Goal: Task Accomplishment & Management: Use online tool/utility

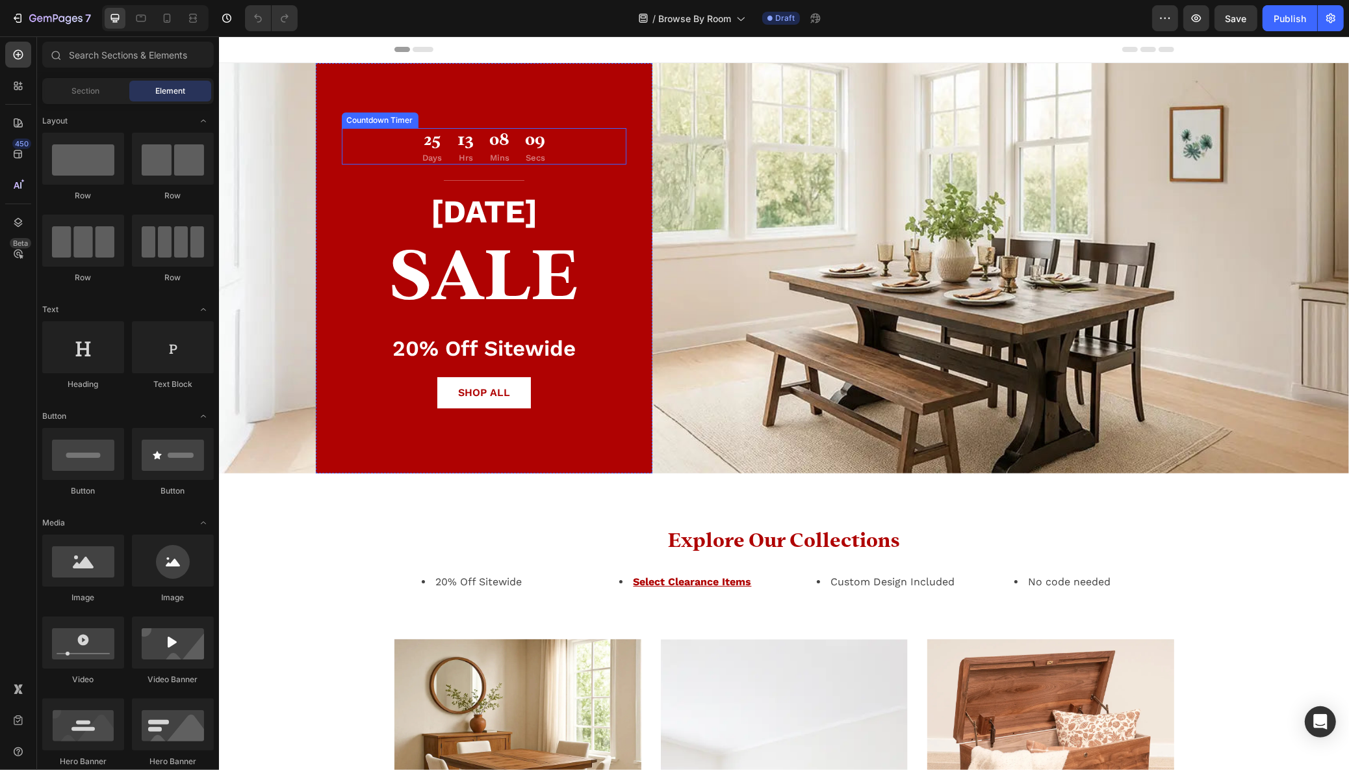
click at [495, 148] on div "08" at bounding box center [499, 139] width 20 height 23
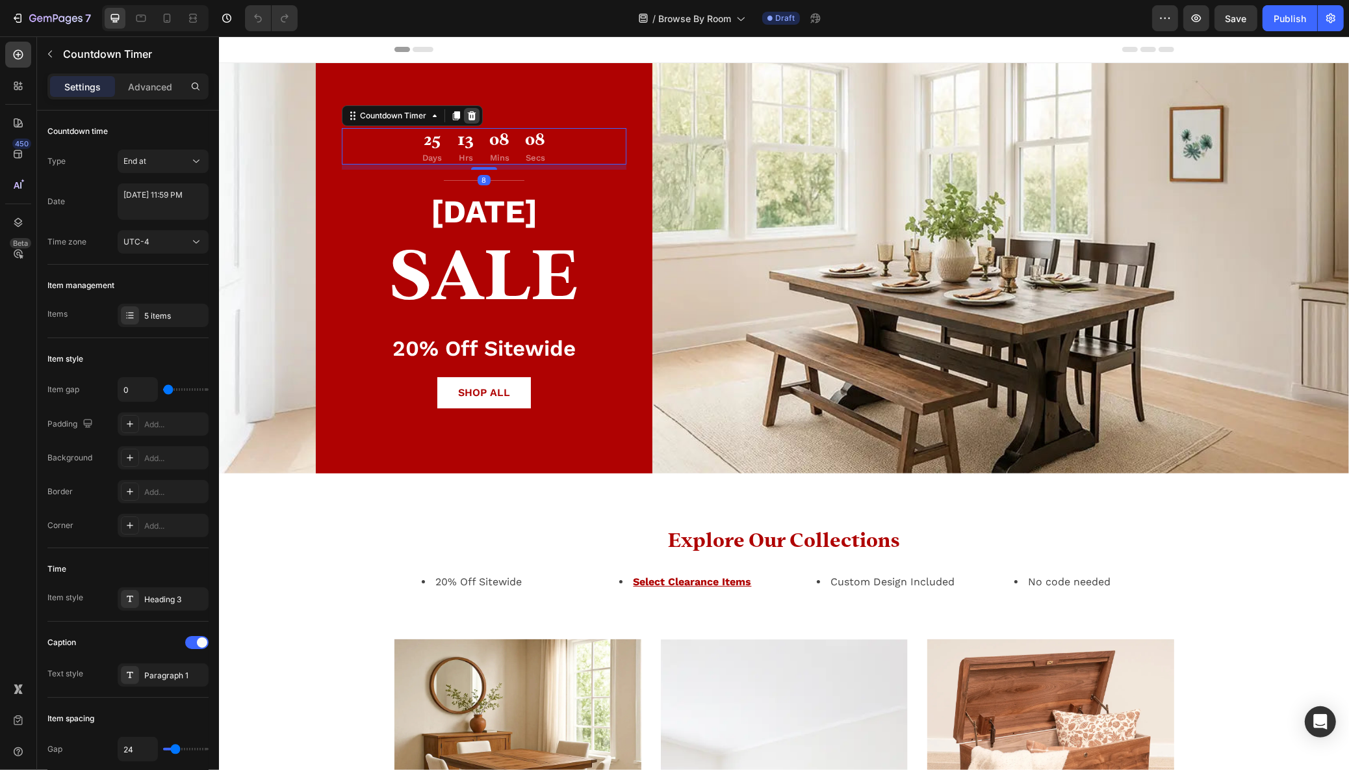
click at [469, 118] on icon at bounding box center [471, 115] width 8 height 9
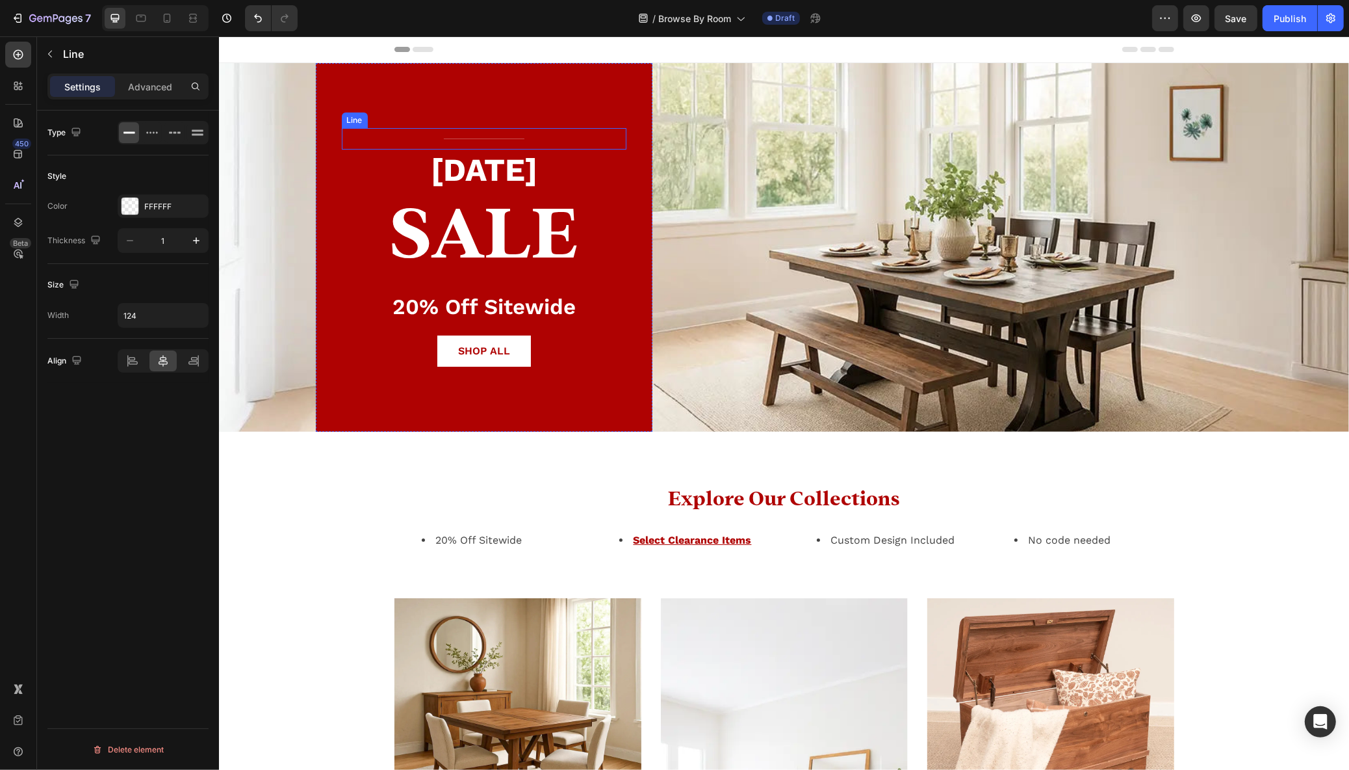
click at [495, 136] on div "Title Line" at bounding box center [483, 138] width 285 height 21
click at [417, 112] on icon at bounding box center [420, 115] width 8 height 9
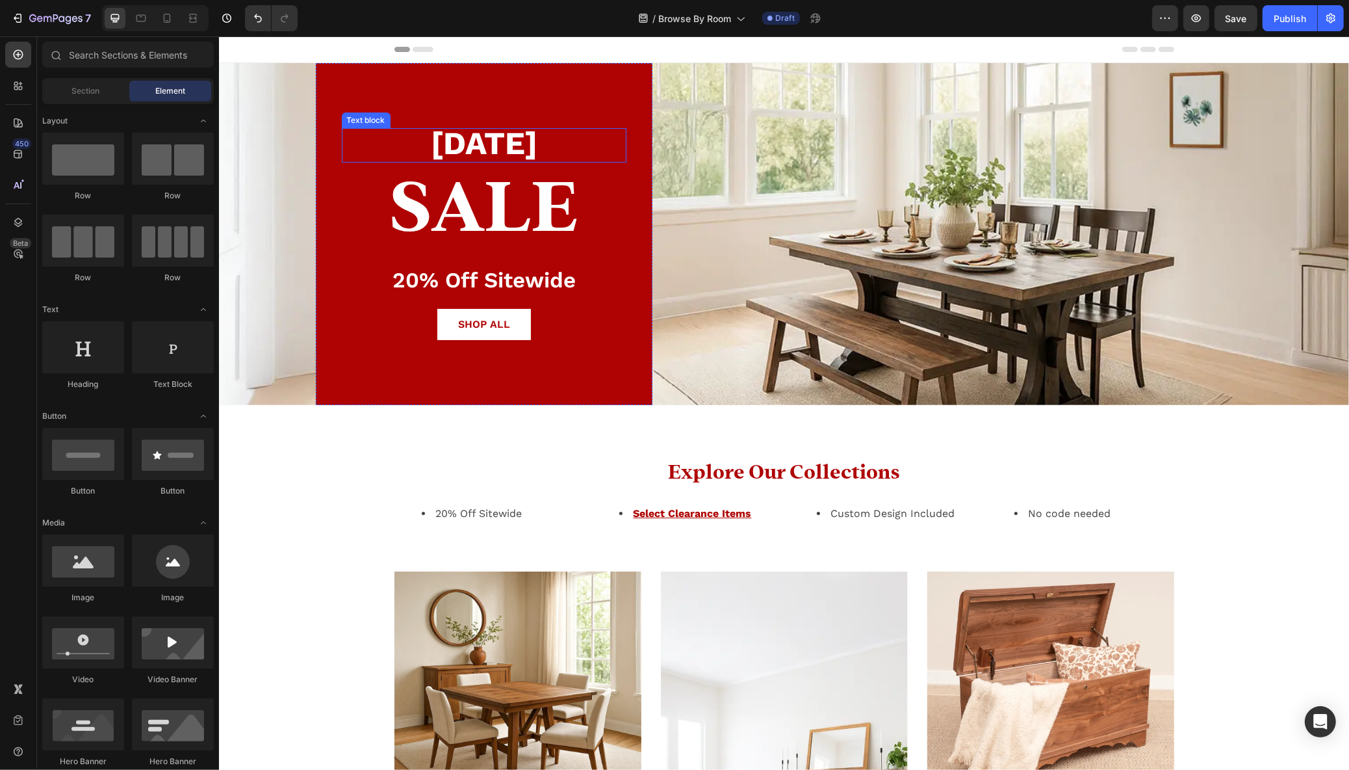
click at [486, 144] on strong "[DATE]" at bounding box center [483, 143] width 107 height 38
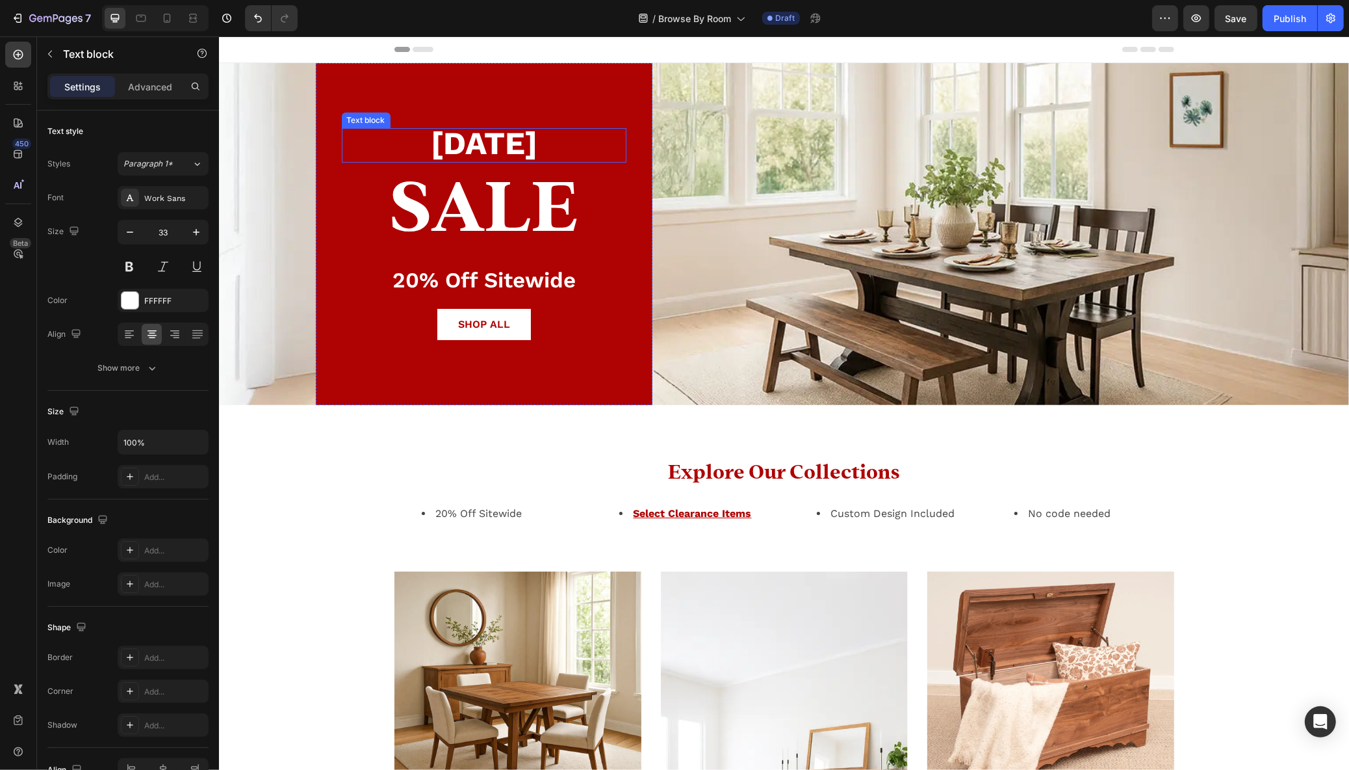
click at [486, 144] on strong "[DATE]" at bounding box center [483, 143] width 107 height 38
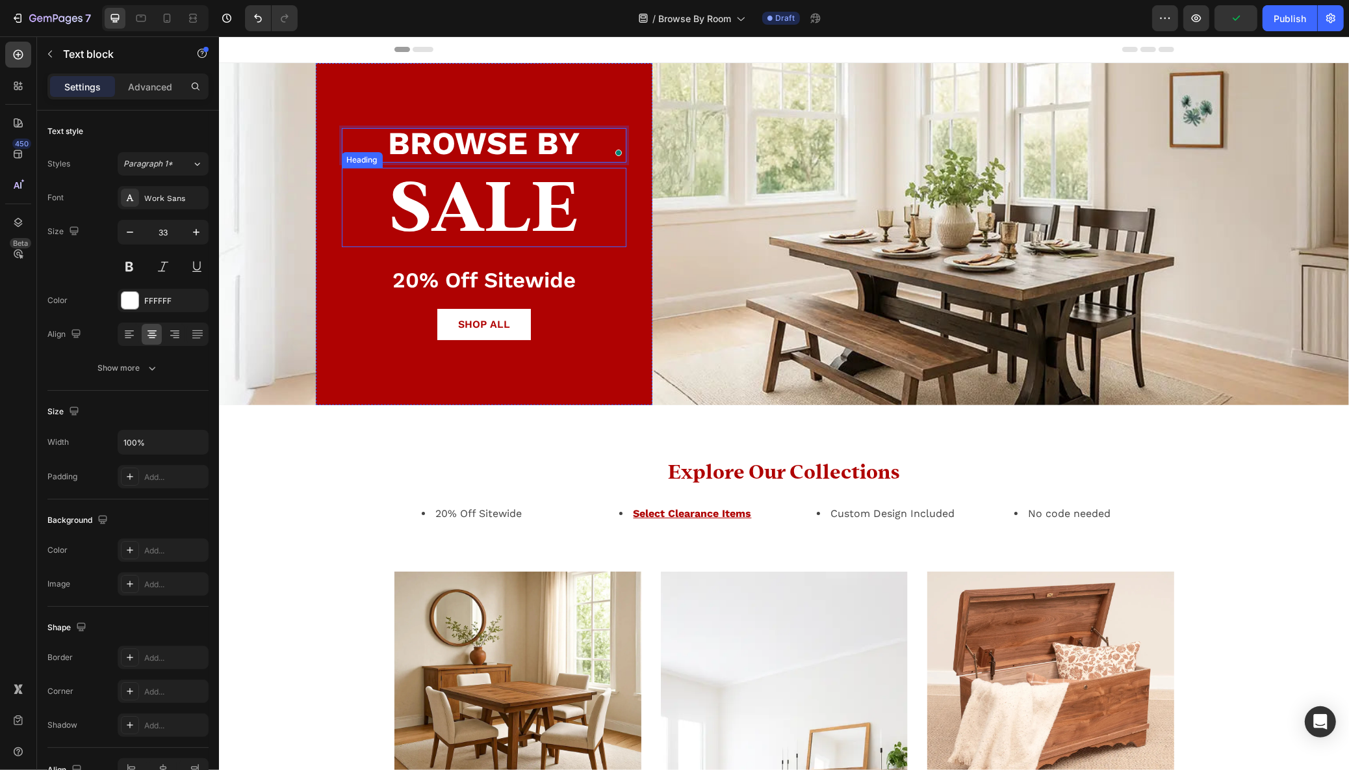
click at [448, 204] on p "SALE" at bounding box center [484, 207] width 282 height 77
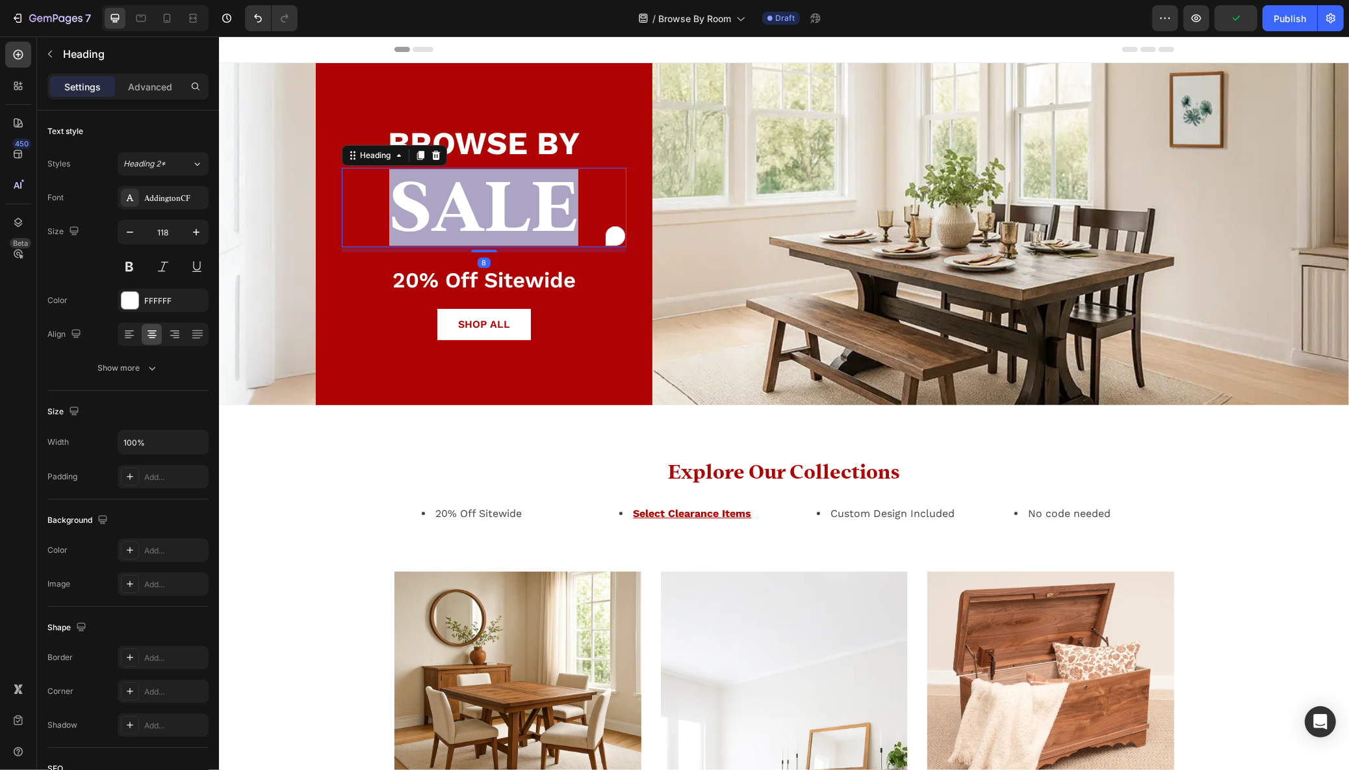
click at [448, 204] on p "SALE" at bounding box center [484, 207] width 282 height 77
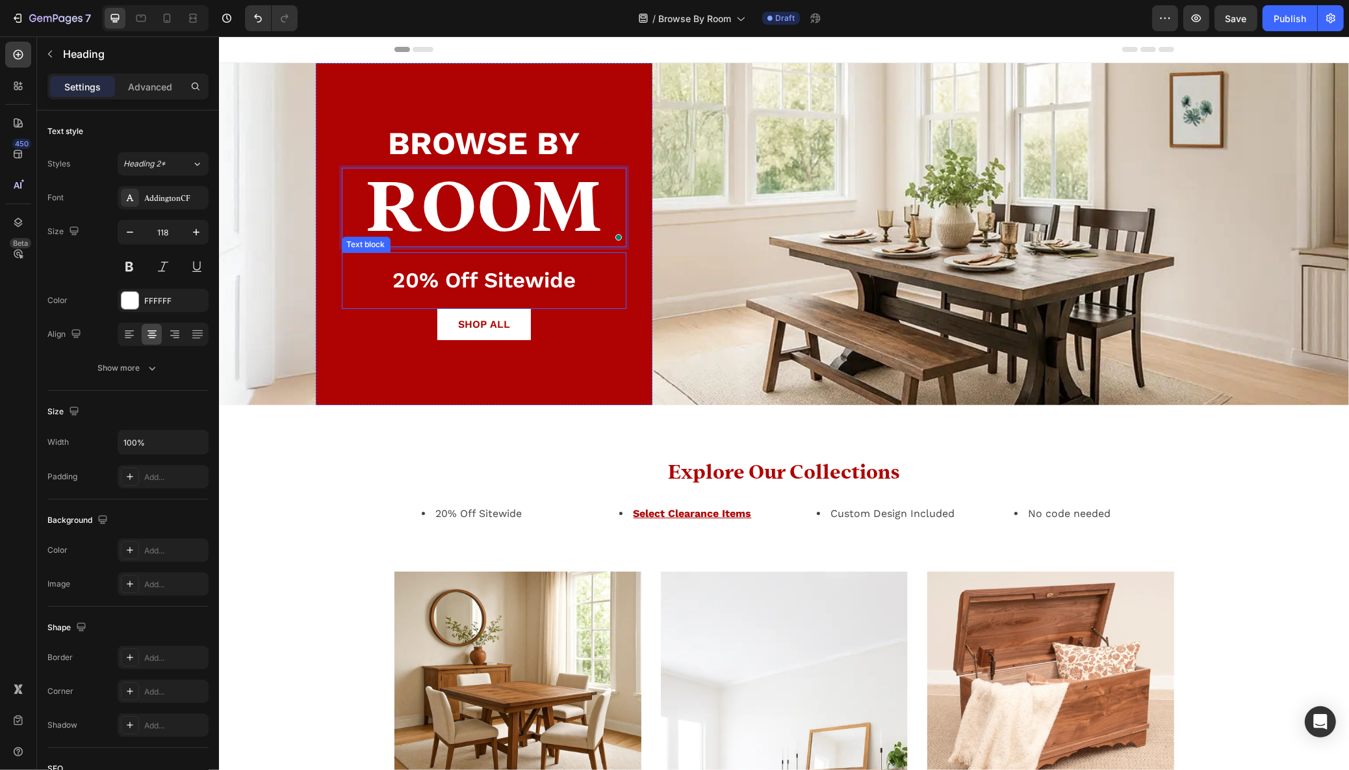
click at [488, 276] on p "20% Off Sitewide" at bounding box center [484, 280] width 282 height 28
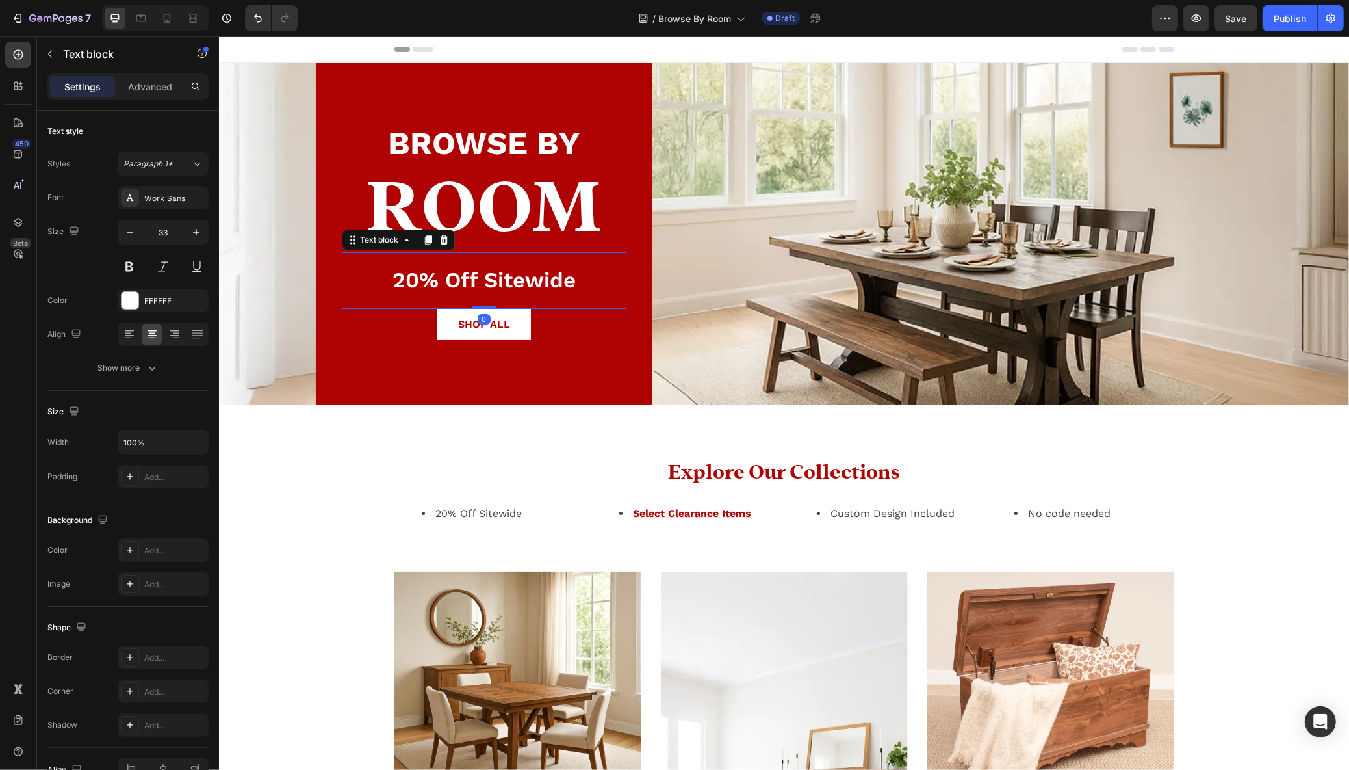
click at [488, 276] on p "20% Off Sitewide" at bounding box center [484, 280] width 282 height 28
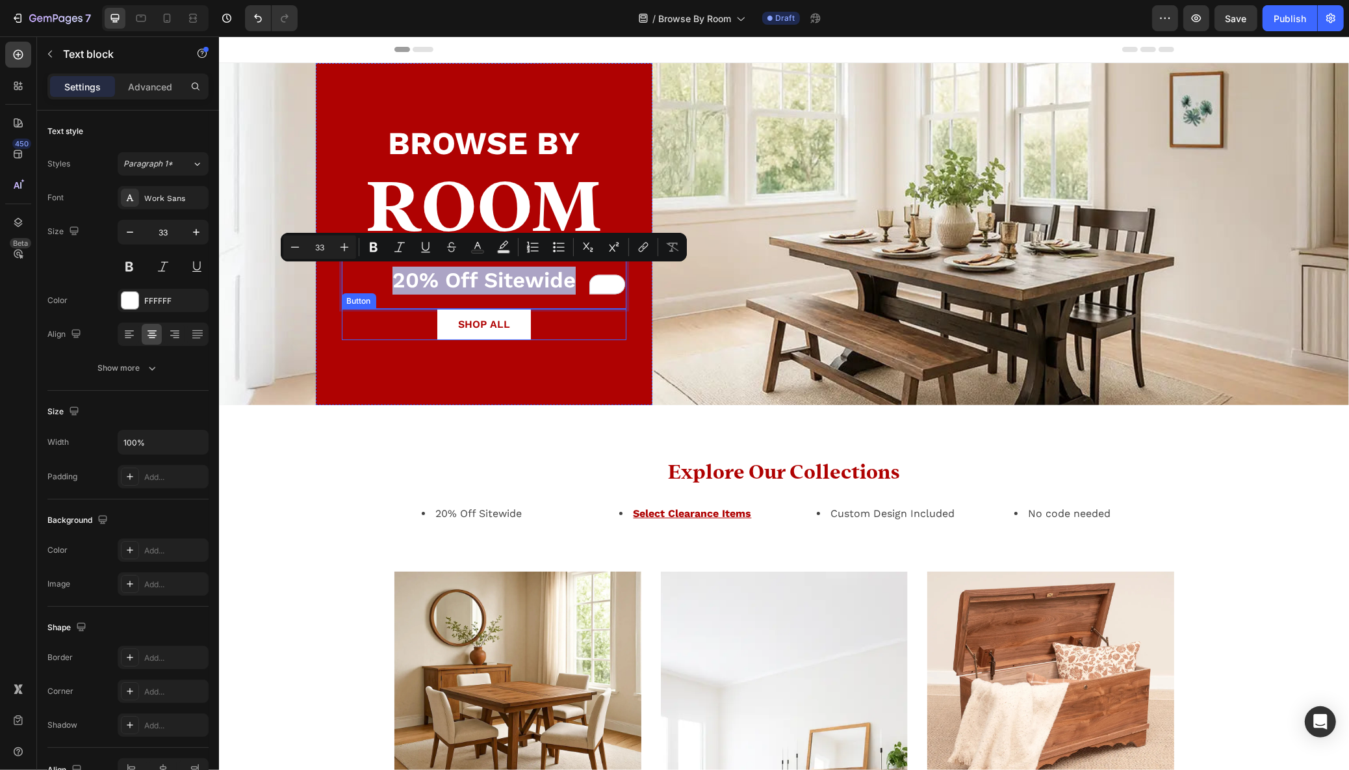
click at [398, 336] on div "SHOP ALL Button" at bounding box center [483, 324] width 285 height 31
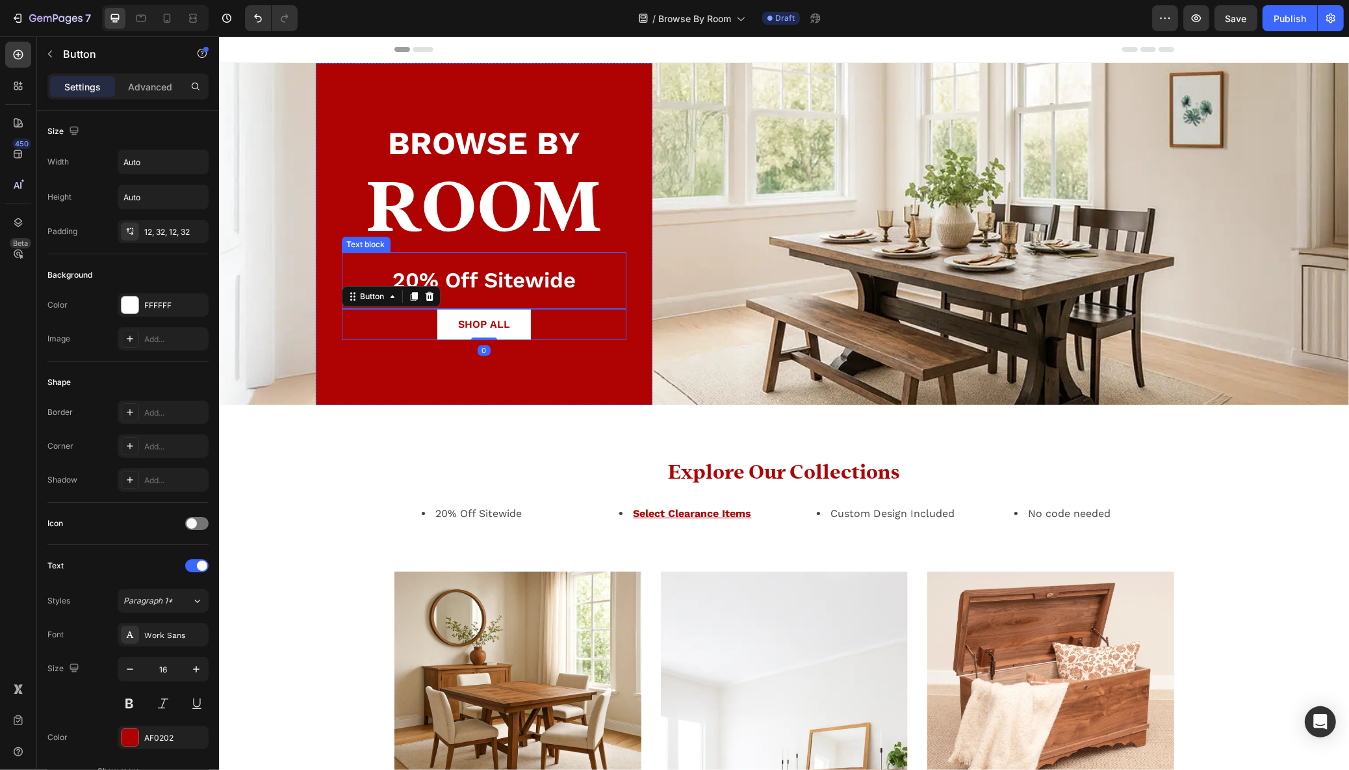
click at [372, 279] on p "20% Off Sitewide" at bounding box center [484, 280] width 282 height 28
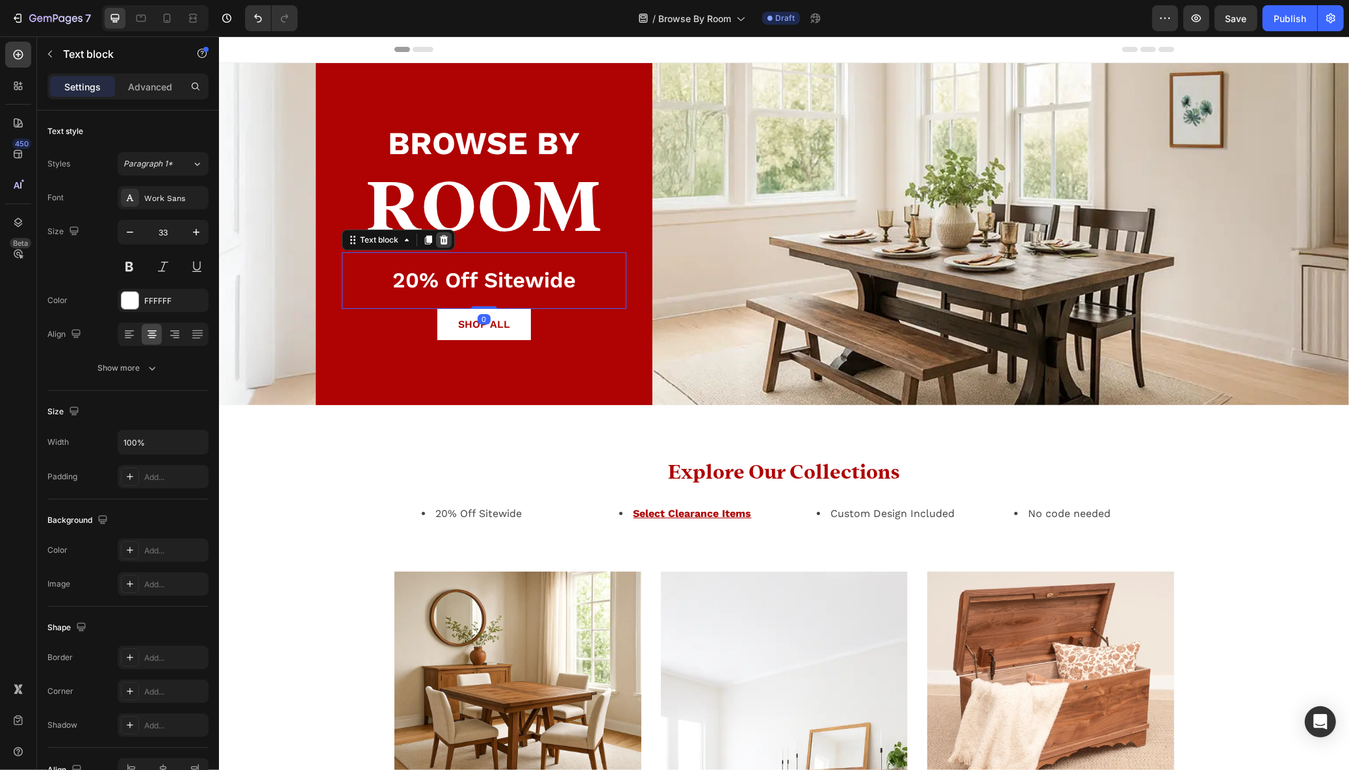
click at [443, 240] on icon at bounding box center [443, 240] width 10 height 10
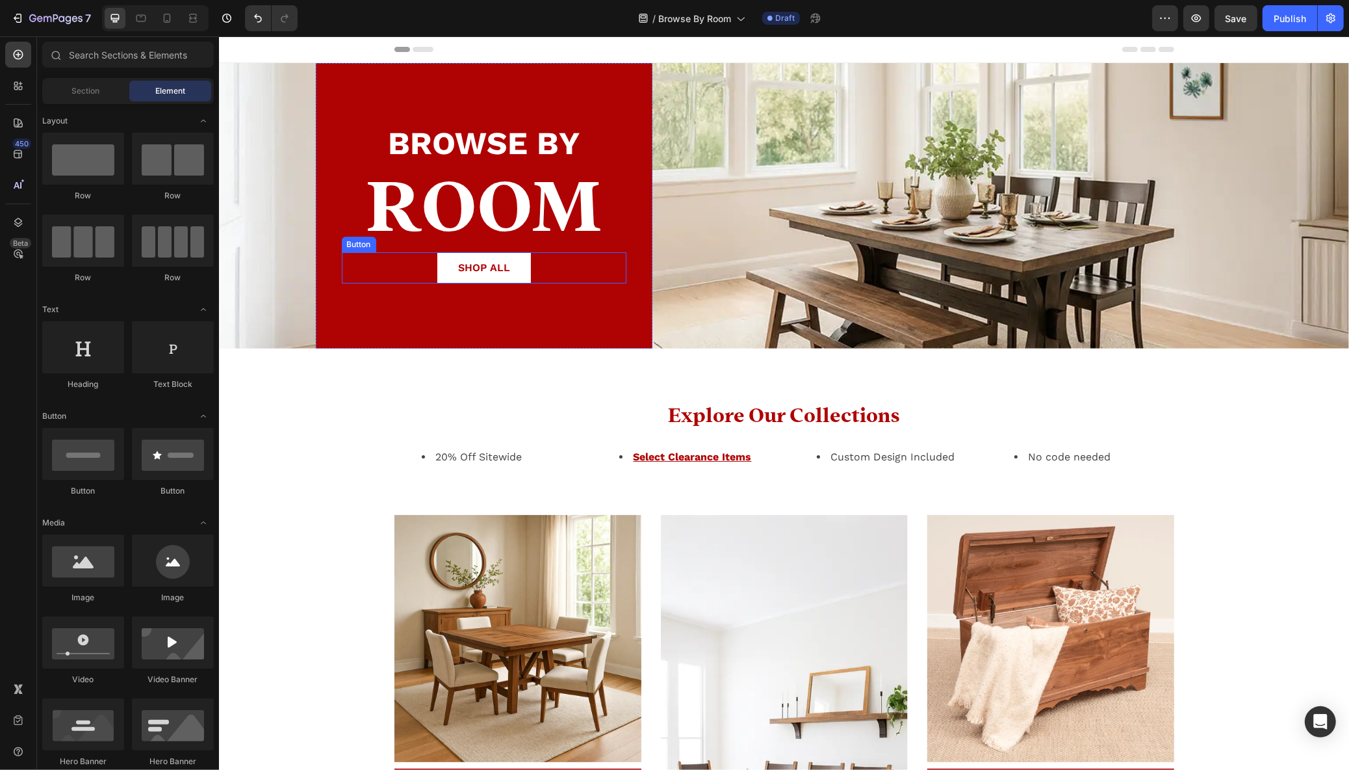
click at [553, 265] on div "SHOP ALL Button" at bounding box center [483, 267] width 285 height 31
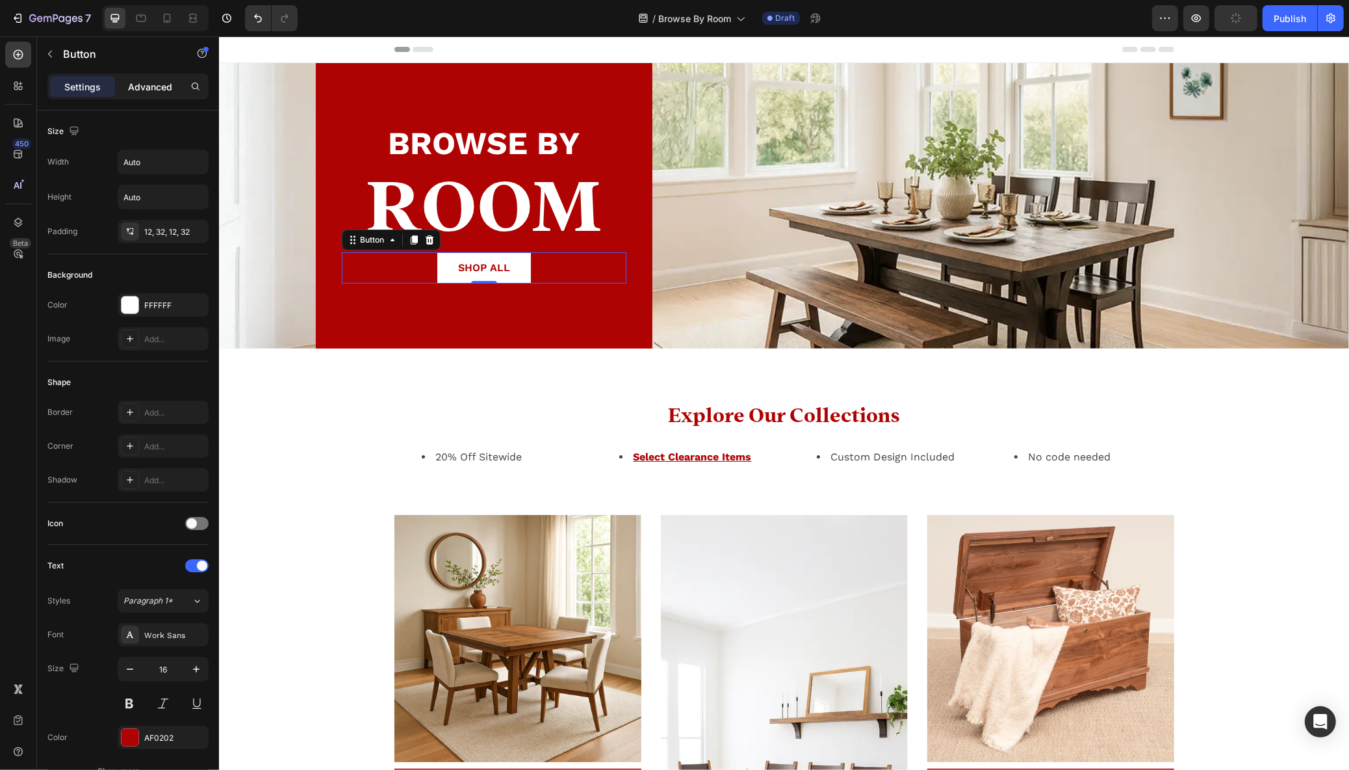
click at [151, 85] on p "Advanced" at bounding box center [150, 87] width 44 height 14
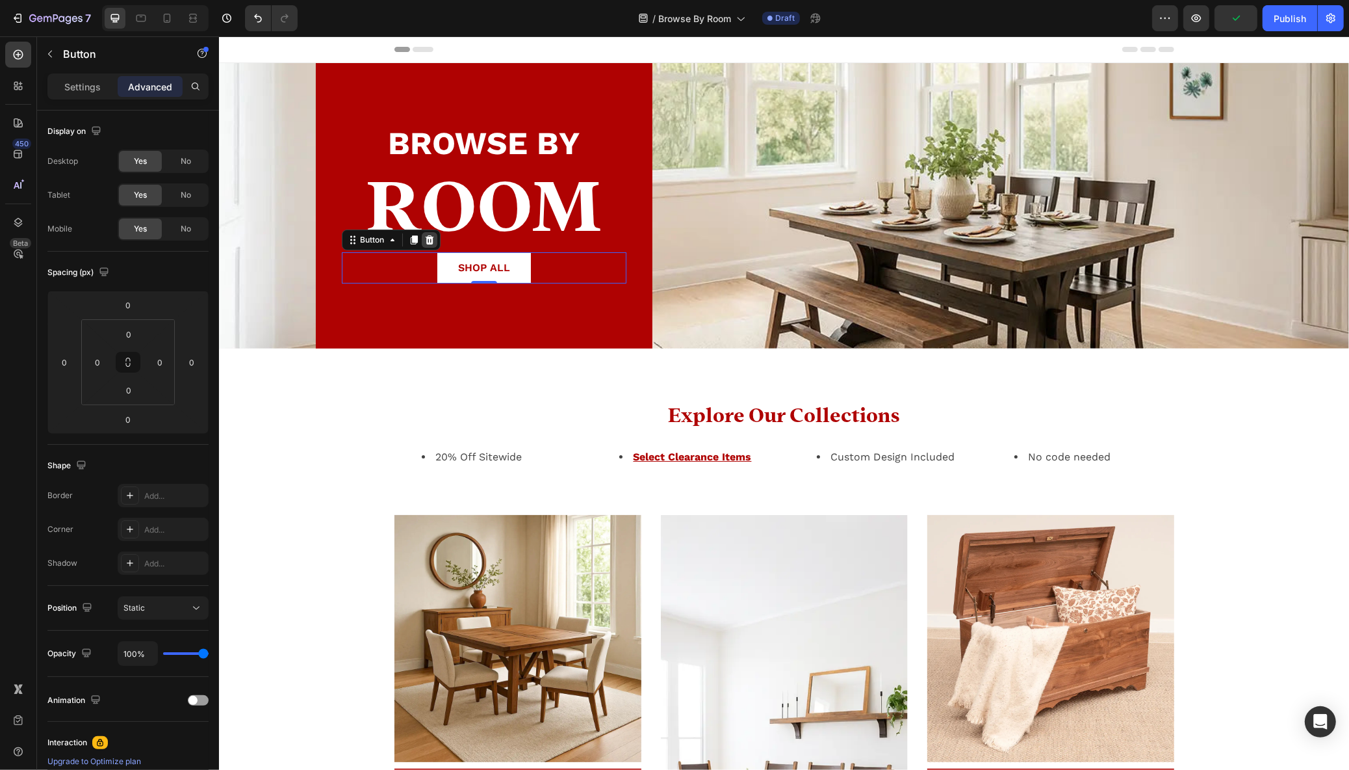
click at [428, 237] on icon at bounding box center [428, 239] width 8 height 9
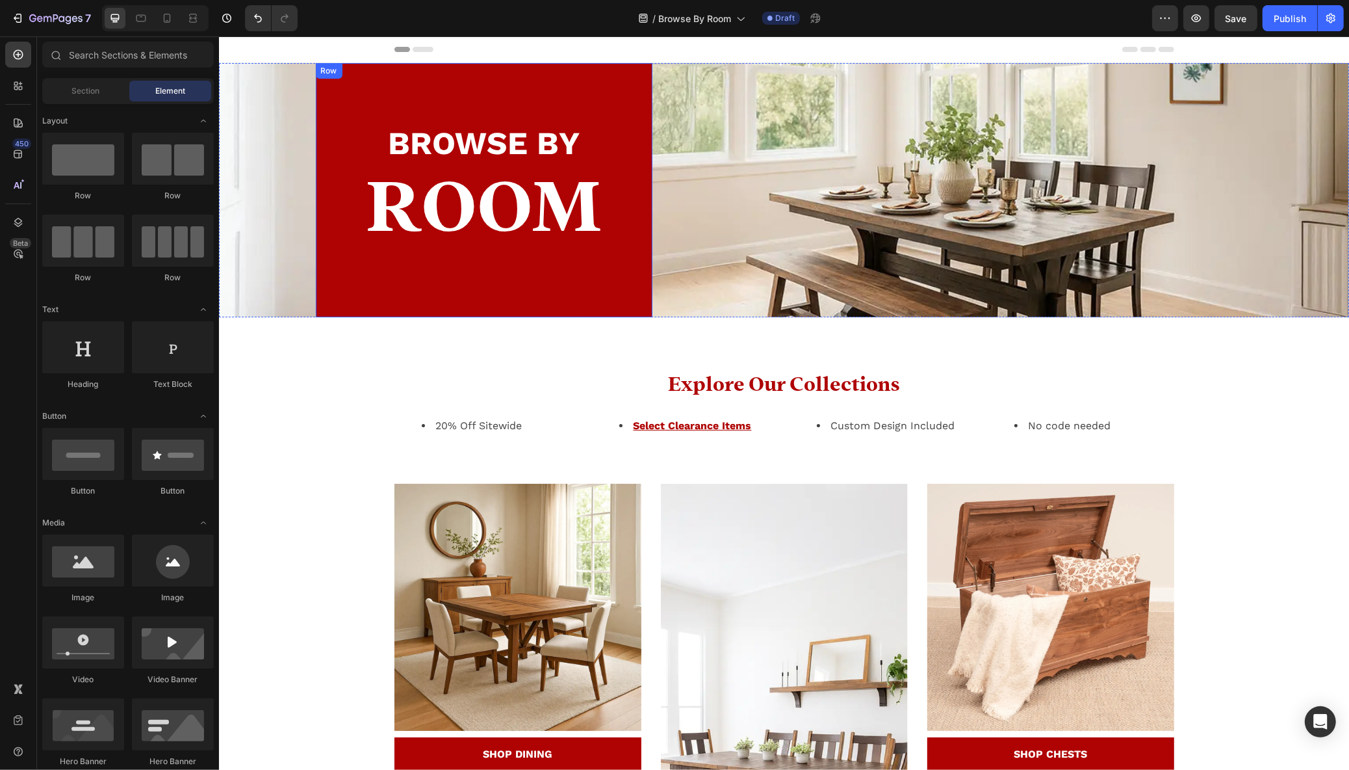
click at [511, 283] on div "BROWSE BY Text block ROOM Heading Row" at bounding box center [483, 190] width 337 height 254
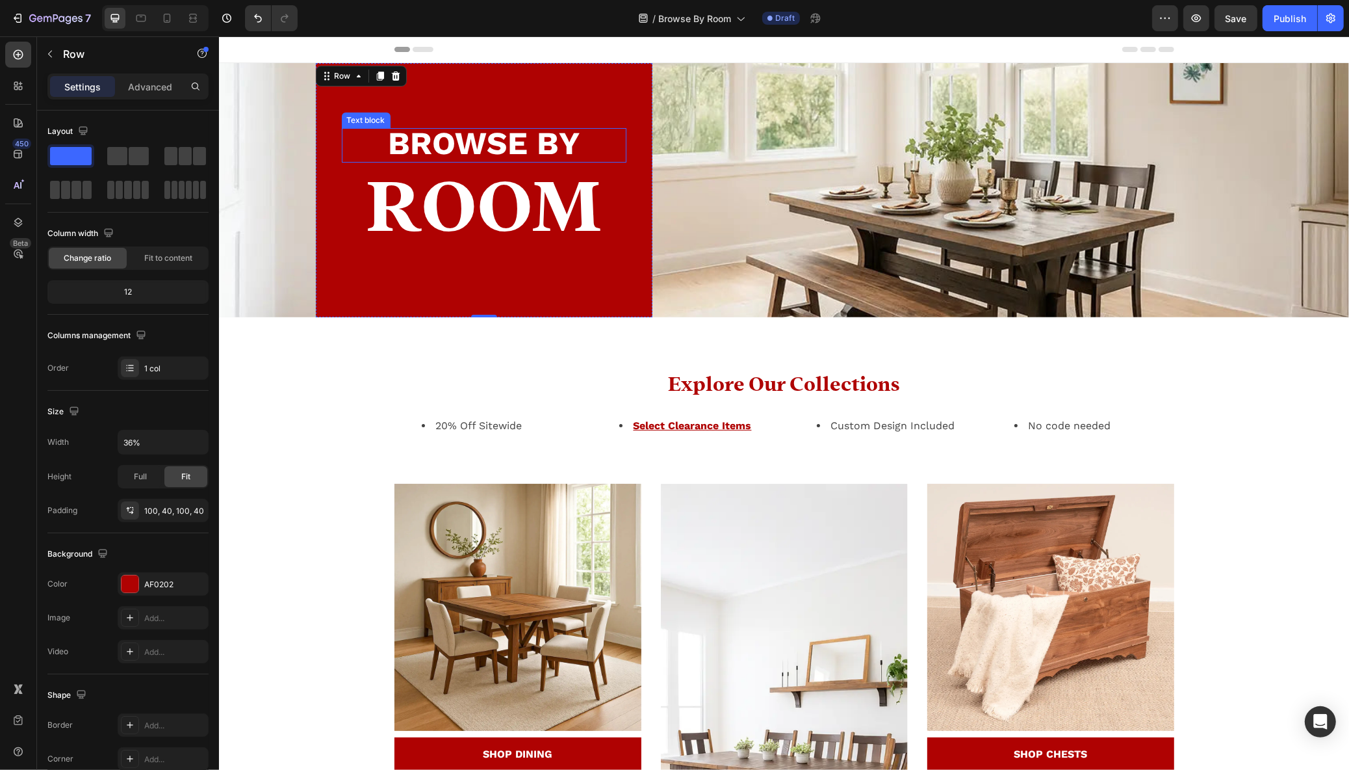
click at [499, 146] on strong "BROWSE BY" at bounding box center [483, 143] width 192 height 38
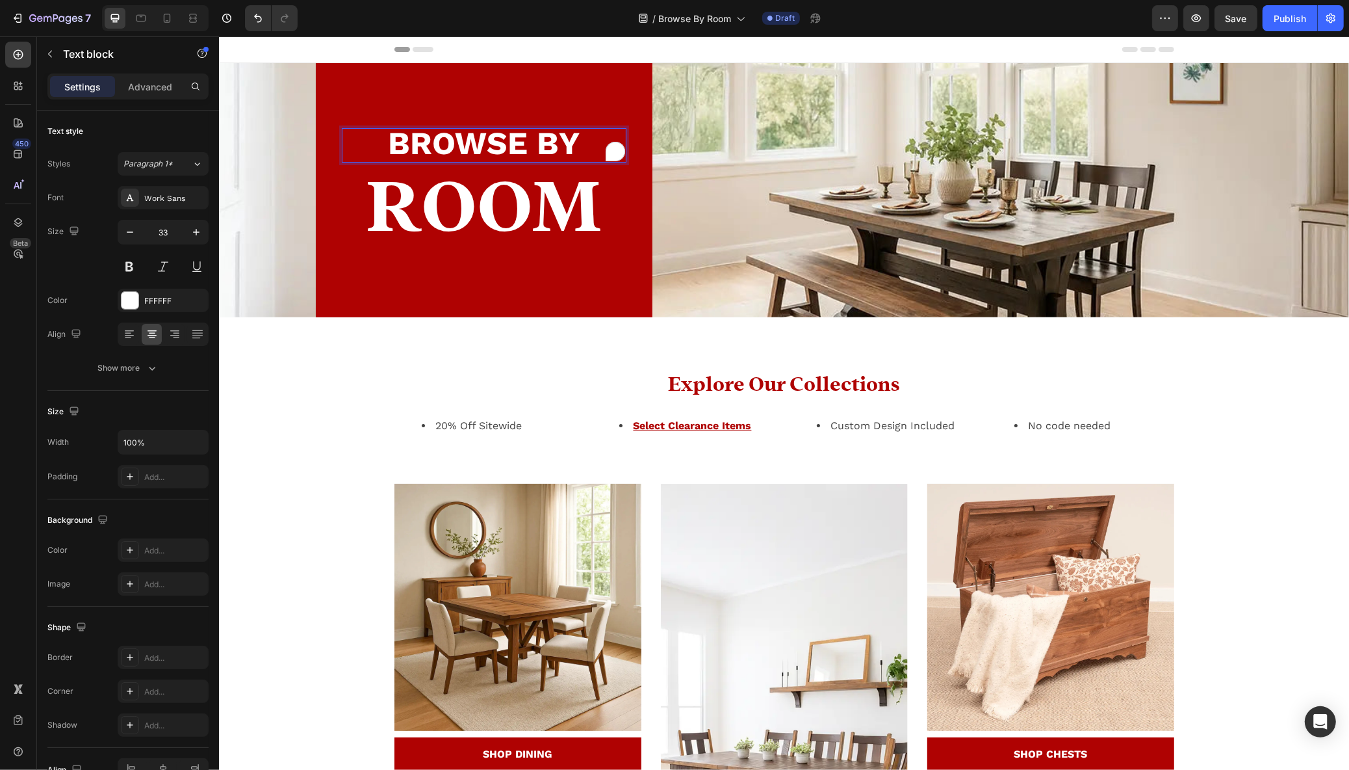
click at [499, 146] on strong "BROWSE BY" at bounding box center [483, 143] width 192 height 38
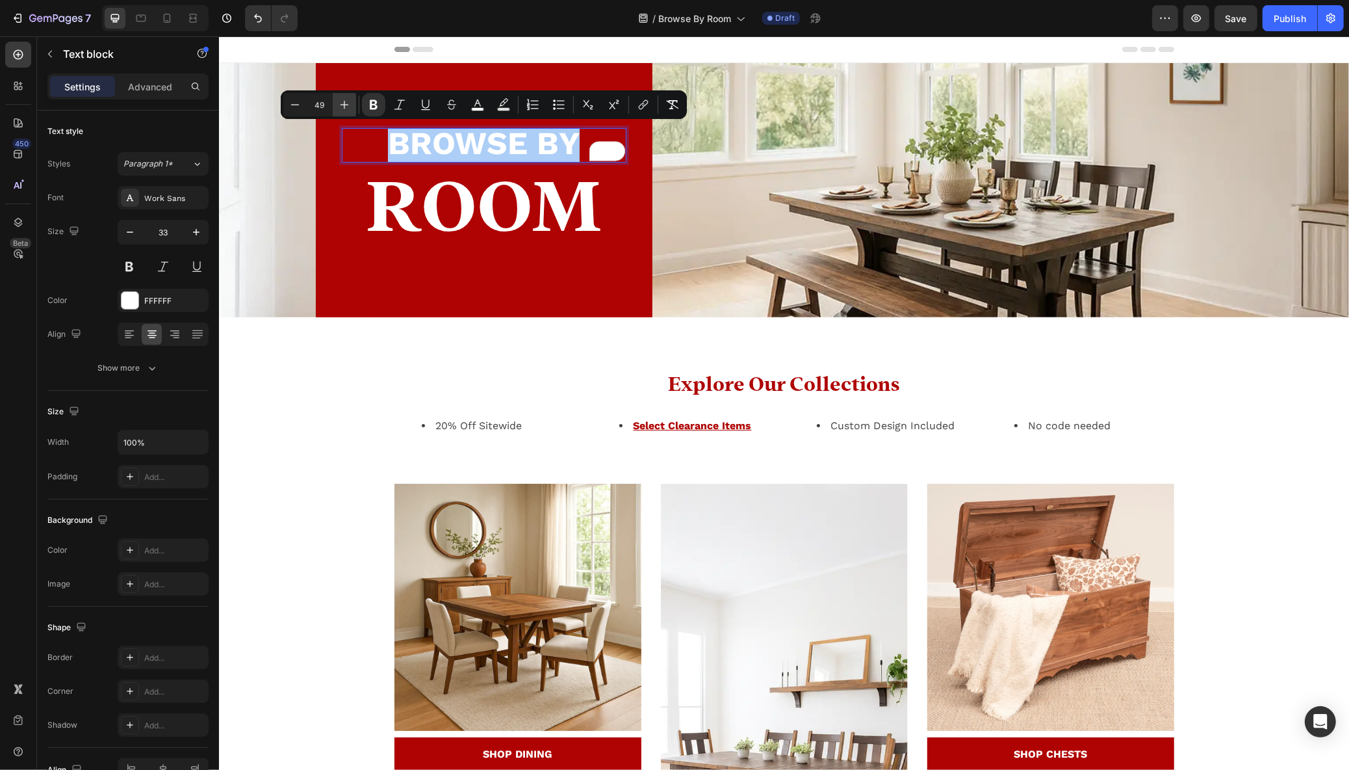
click at [344, 104] on icon "Editor contextual toolbar" at bounding box center [344, 104] width 13 height 13
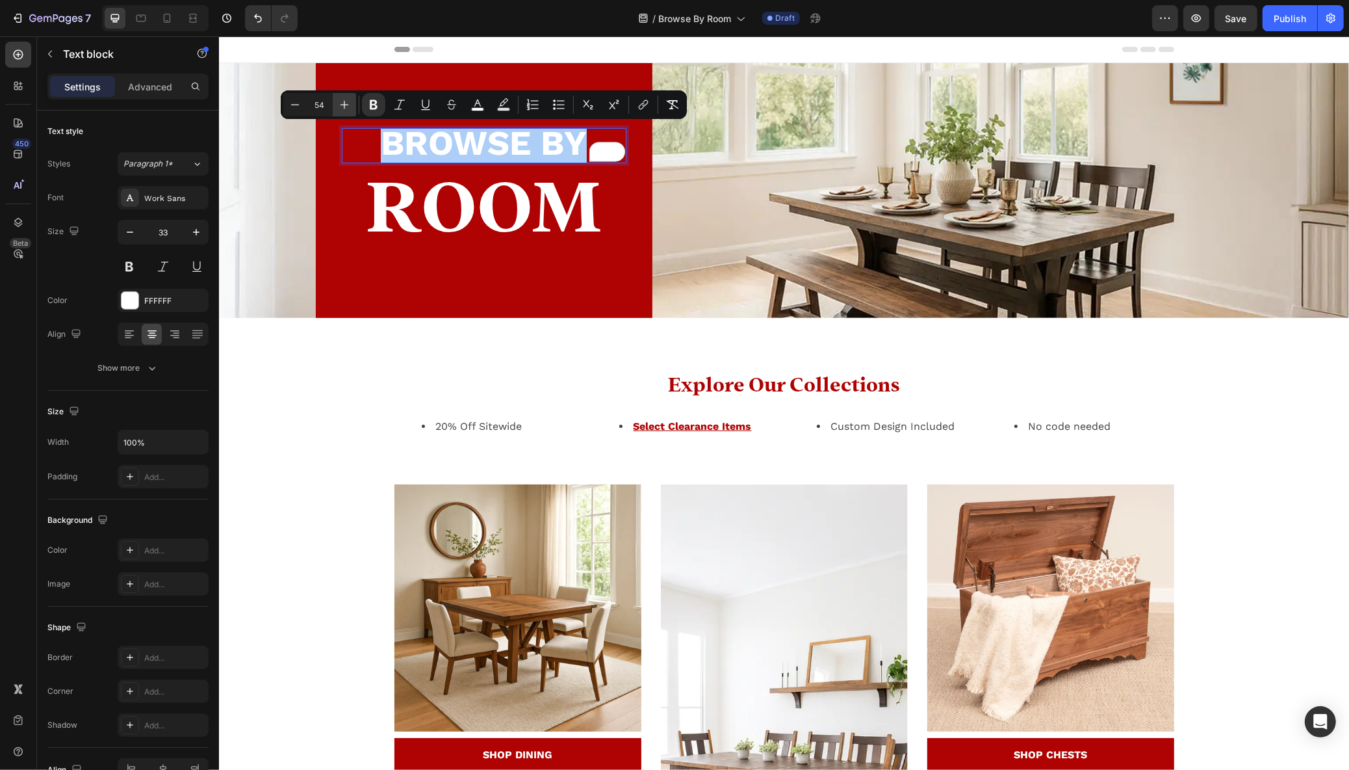
click at [344, 104] on icon "Editor contextual toolbar" at bounding box center [344, 104] width 13 height 13
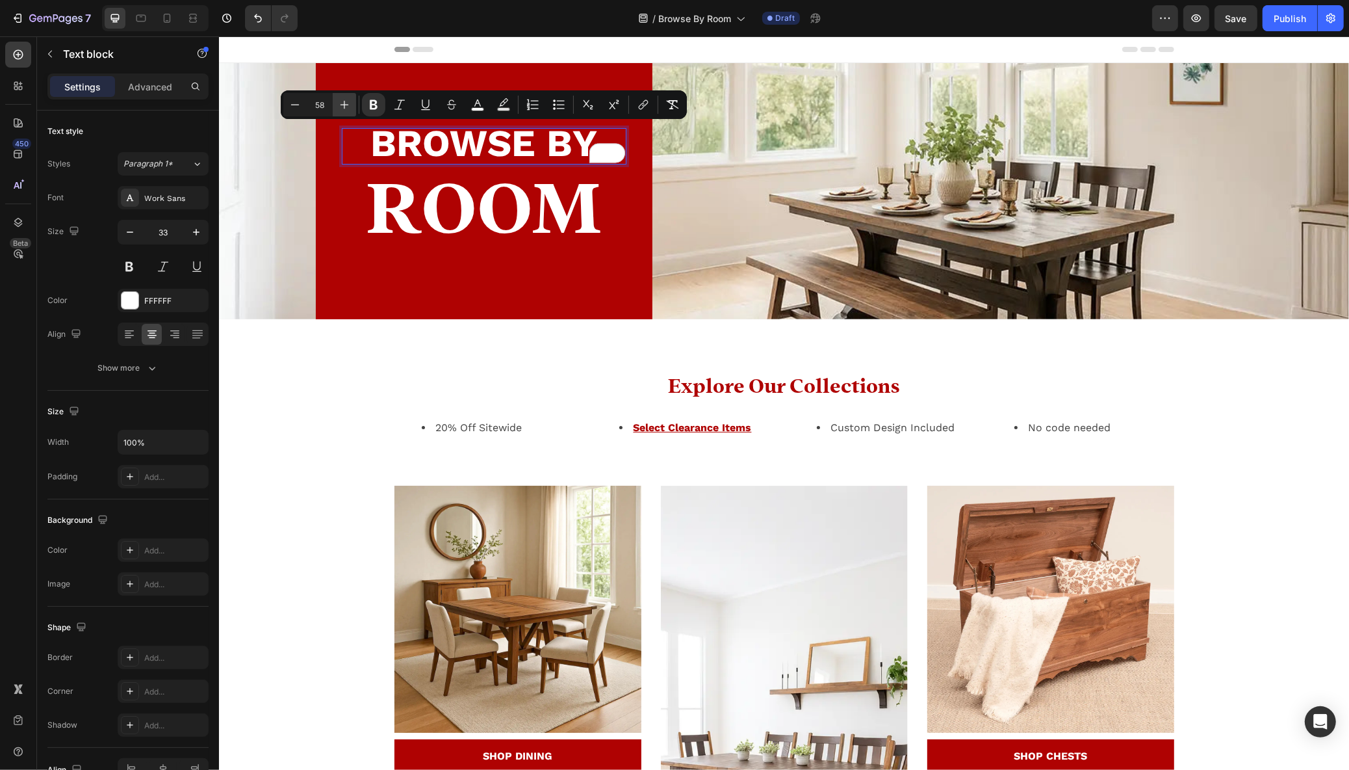
click at [344, 104] on icon "Editor contextual toolbar" at bounding box center [344, 104] width 13 height 13
type input "60"
click at [356, 445] on div "Explore Our Collections Heading 20% Off Sitewide Select Clearance Items Custom …" at bounding box center [783, 724] width 1111 height 706
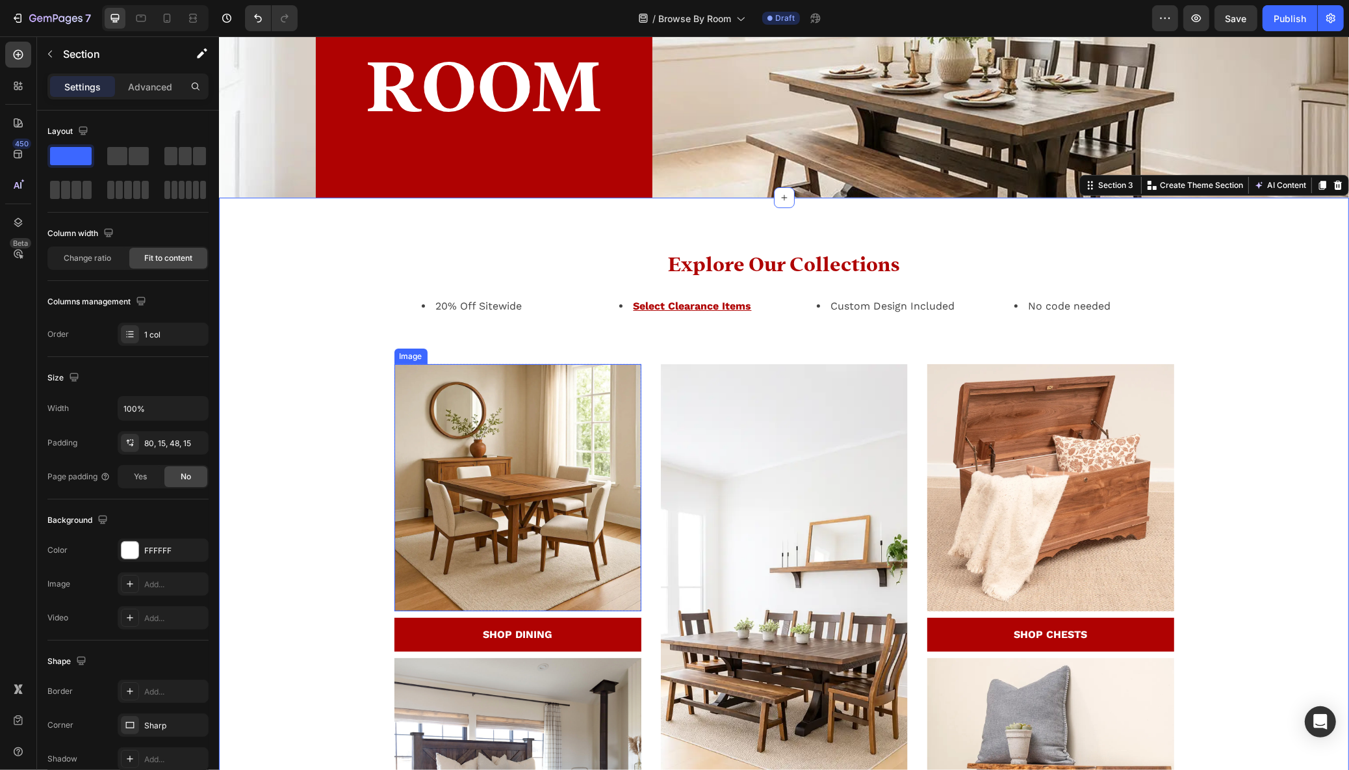
scroll to position [175, 0]
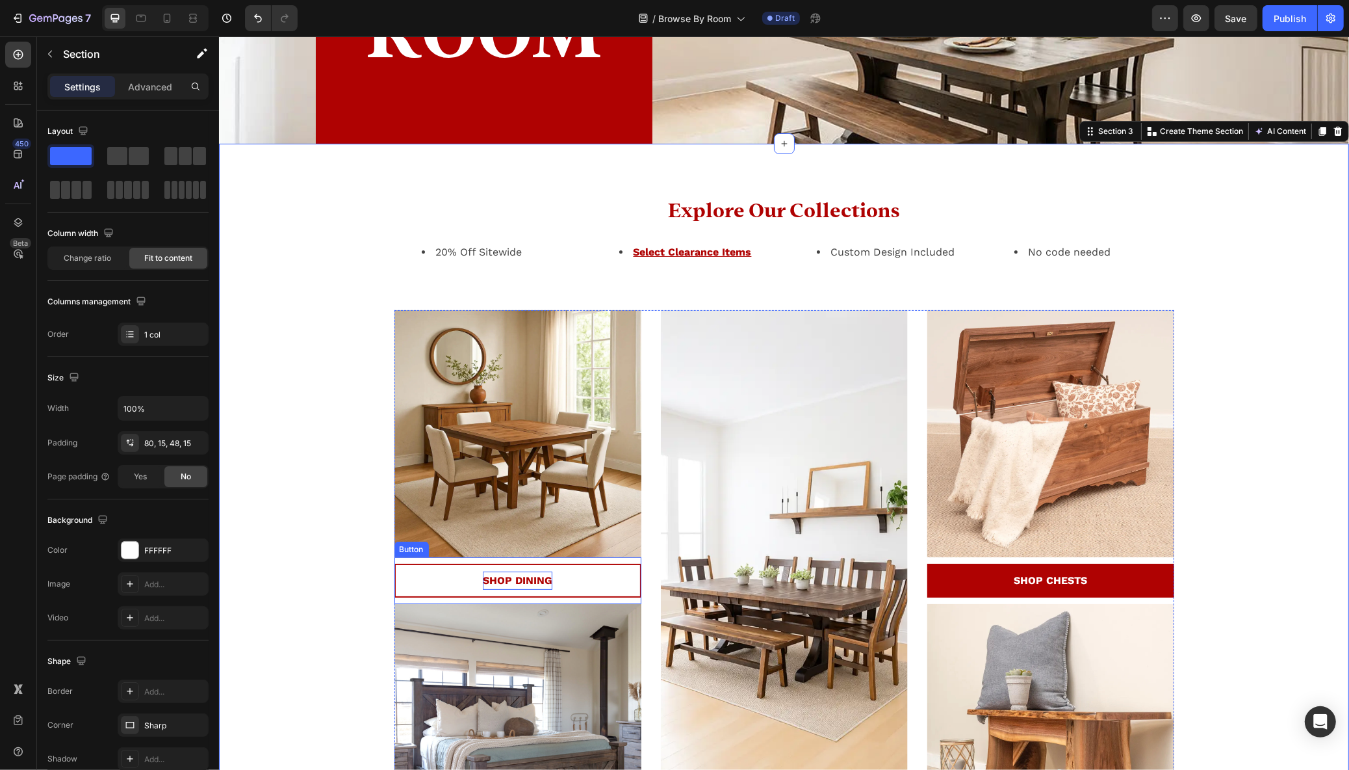
click at [530, 586] on strong "SHOP DINING" at bounding box center [517, 580] width 70 height 12
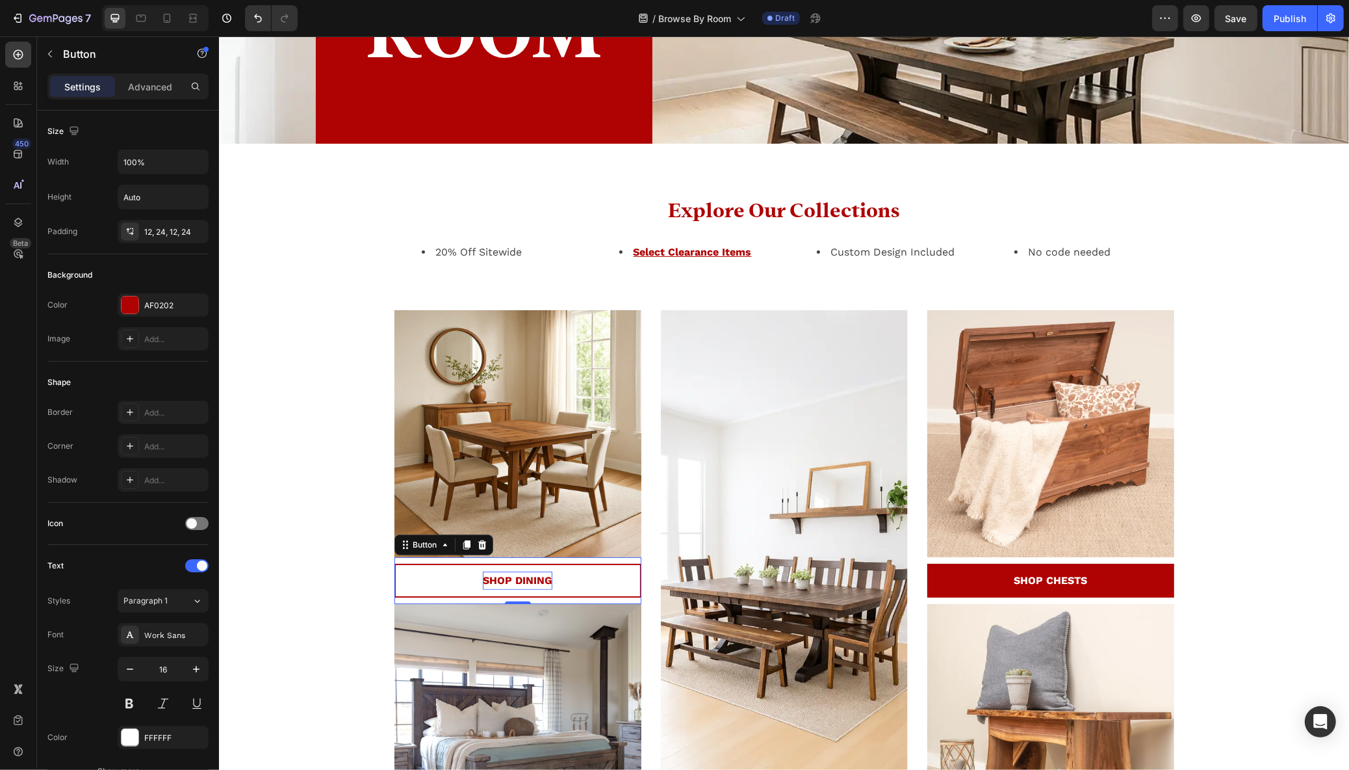
click at [530, 586] on strong "SHOP DINING" at bounding box center [517, 580] width 70 height 12
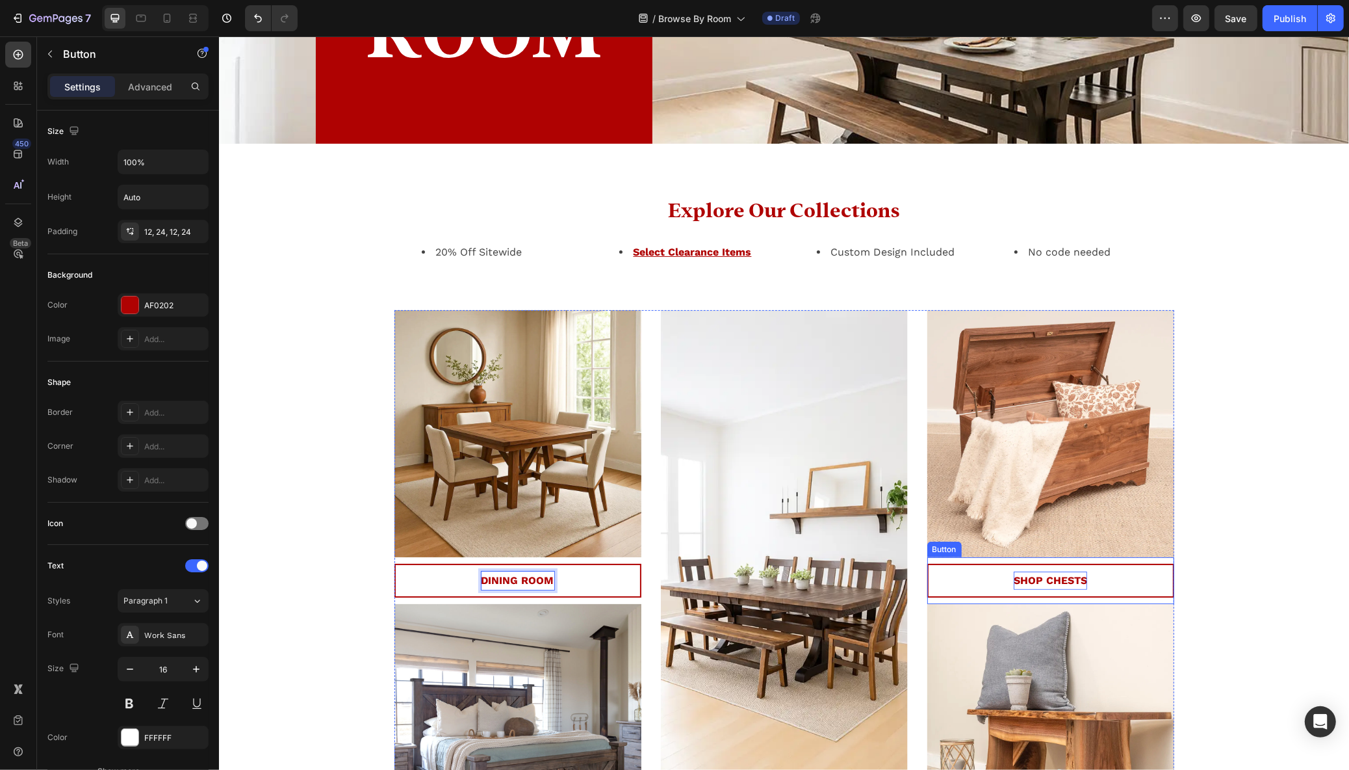
click at [1054, 578] on strong "SHOP CHESTS" at bounding box center [1049, 580] width 73 height 12
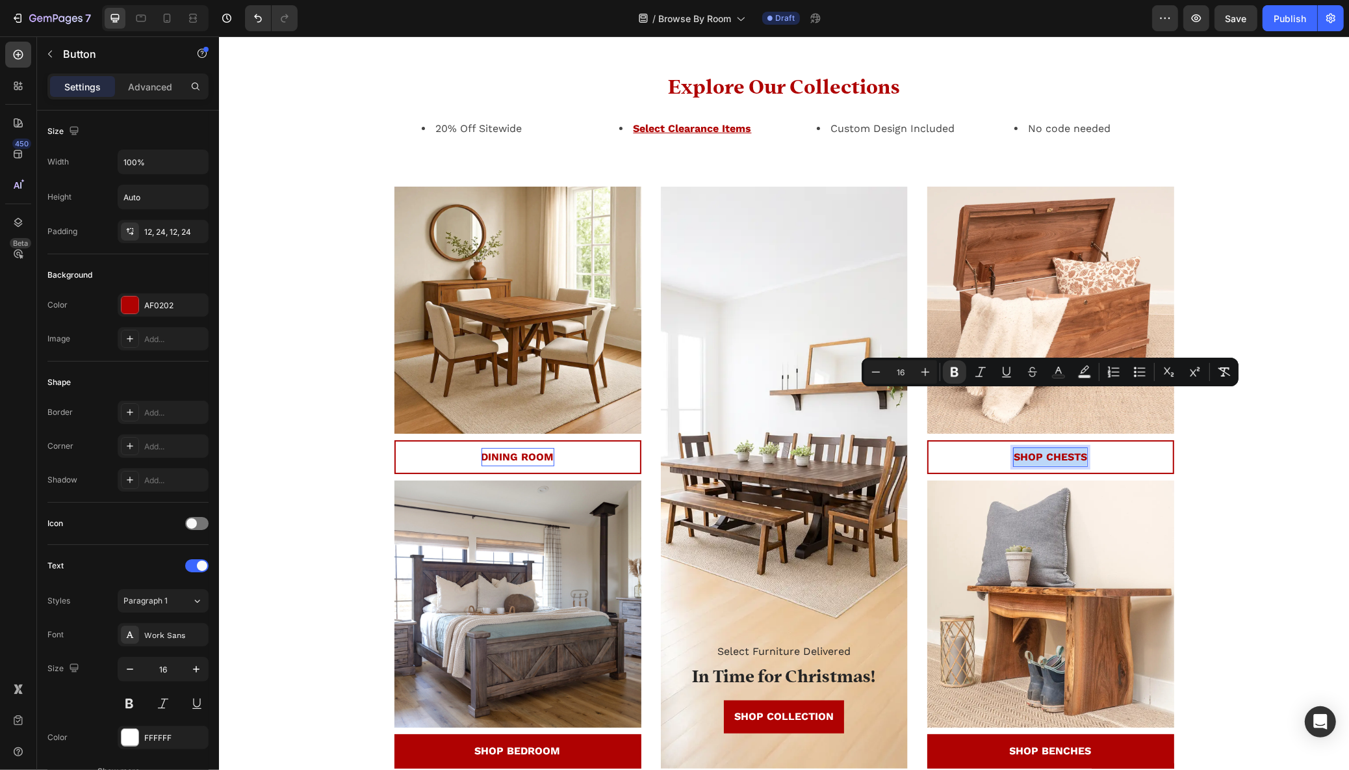
scroll to position [358, 0]
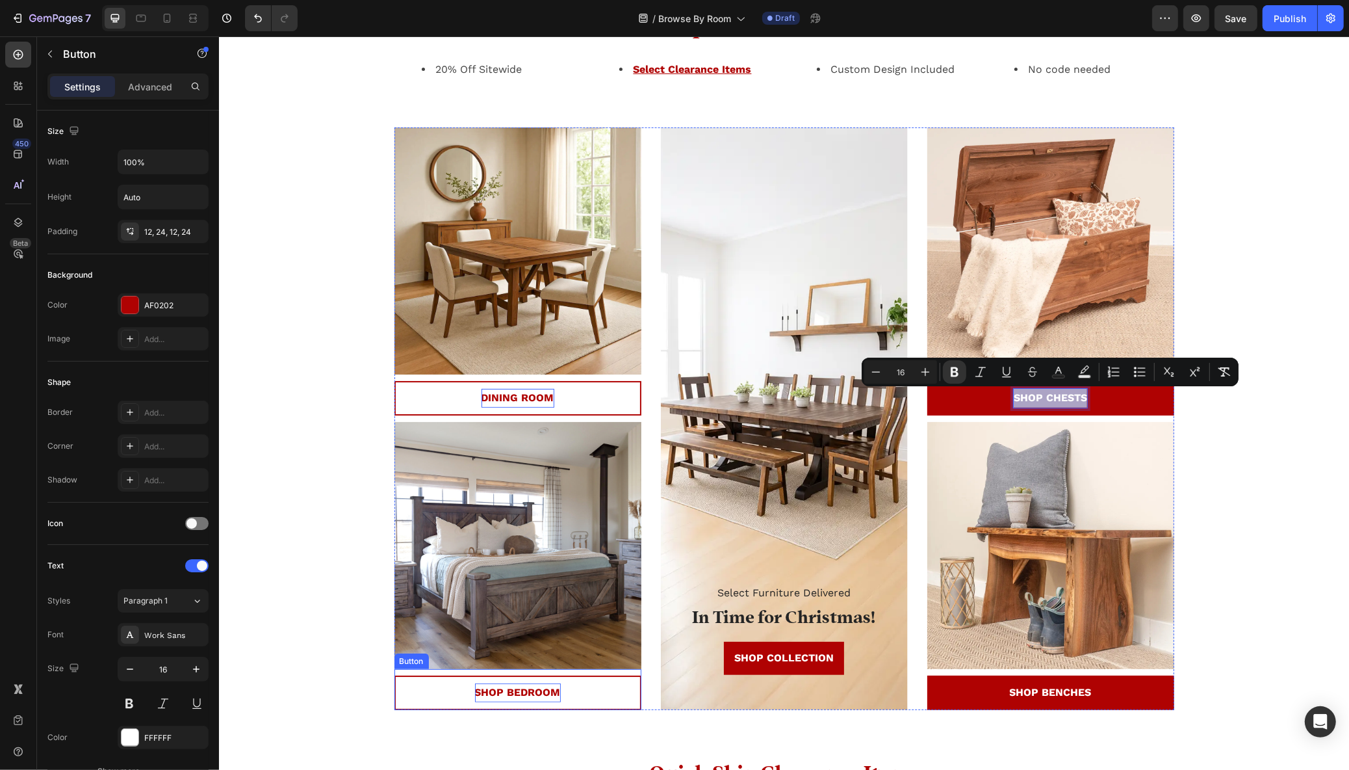
click at [515, 696] on strong "SHOP BEDROOM" at bounding box center [517, 692] width 86 height 12
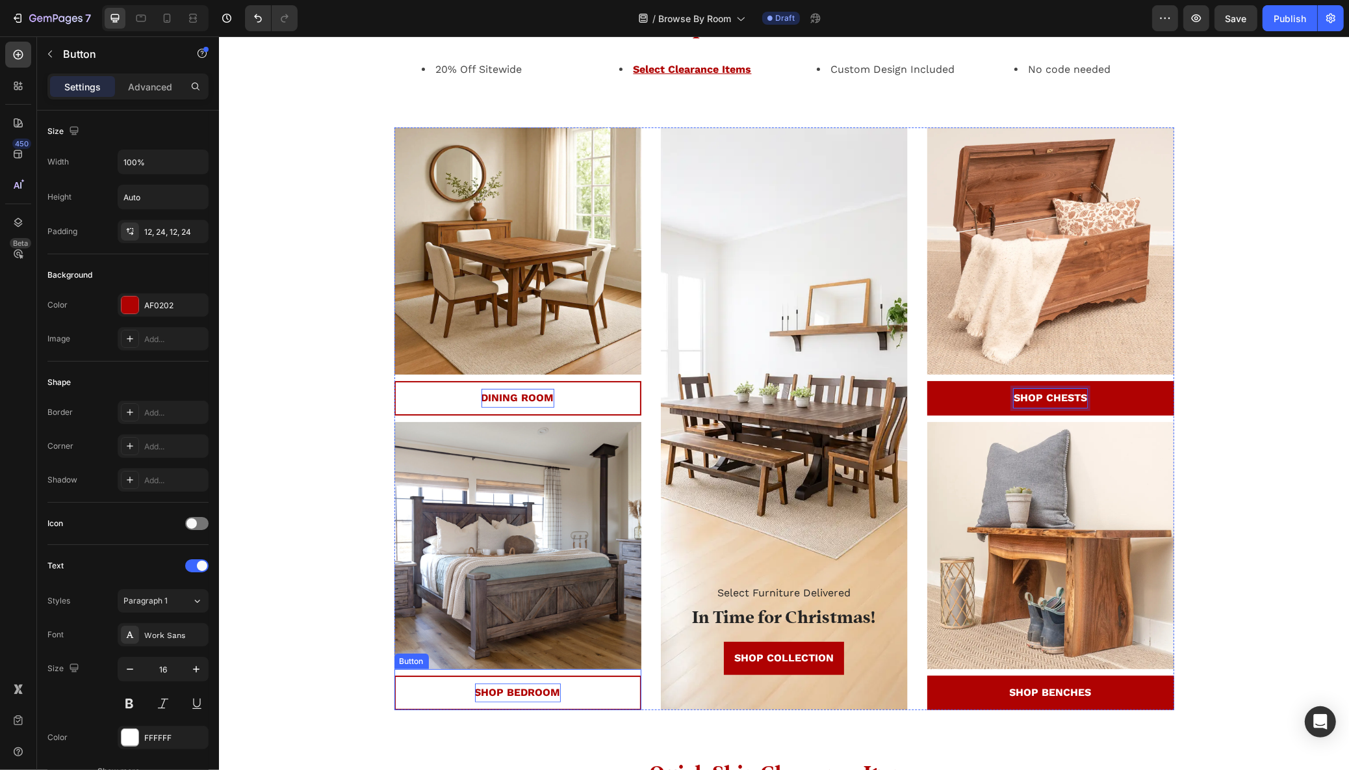
click at [515, 696] on strong "SHOP BEDROOM" at bounding box center [517, 692] width 86 height 12
click at [760, 369] on div "Overlay" at bounding box center [783, 418] width 247 height 582
